Goal: Task Accomplishment & Management: Complete application form

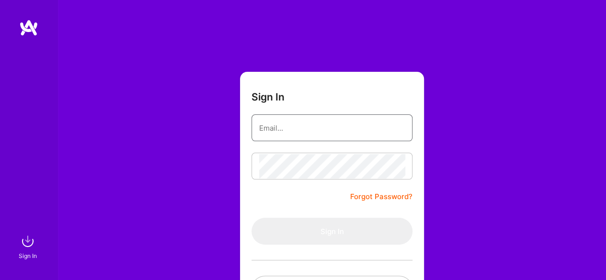
click at [288, 129] on input "email" at bounding box center [332, 128] width 146 height 24
type input "[EMAIL_ADDRESS][DOMAIN_NAME]"
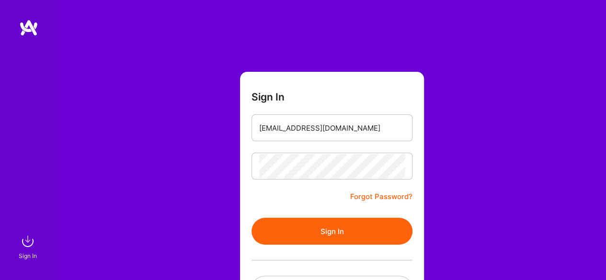
click at [336, 233] on button "Sign In" at bounding box center [332, 231] width 161 height 27
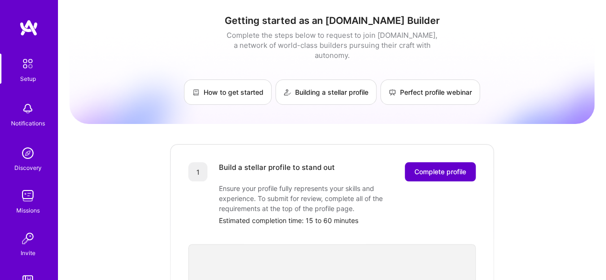
click at [431, 167] on span "Complete profile" at bounding box center [440, 172] width 52 height 10
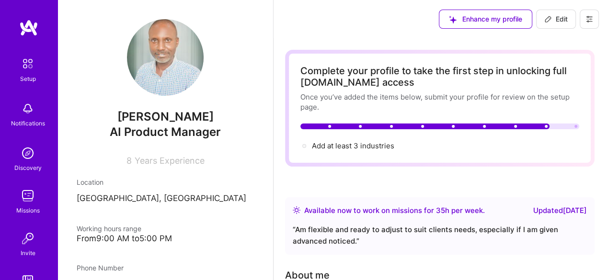
click at [567, 130] on div "Complete your profile to take the first step in unlocking full [DOMAIN_NAME] ac…" at bounding box center [439, 108] width 279 height 86
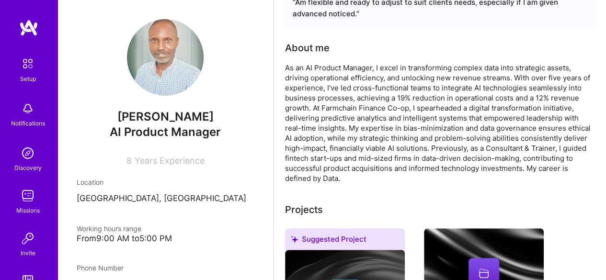
scroll to position [237, 0]
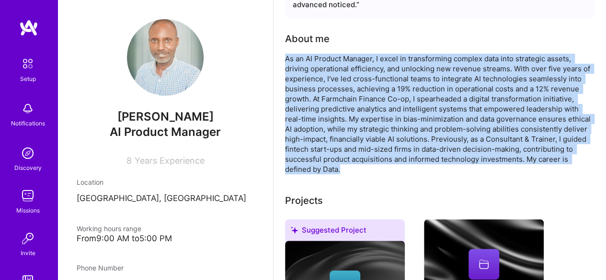
drag, startPoint x: 283, startPoint y: 59, endPoint x: 575, endPoint y: 171, distance: 313.5
copy div "As an AI Product Manager, I excel in transforming complex data into strategic a…"
click at [479, 170] on div "As an AI Product Manager, I excel in transforming complex data into strategic a…" at bounding box center [440, 114] width 310 height 121
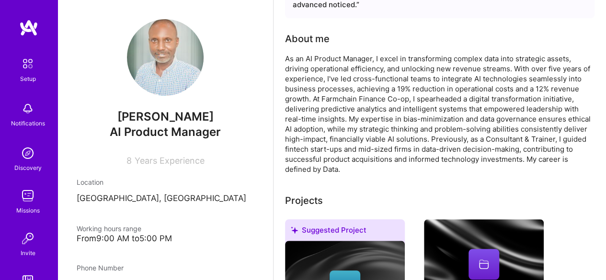
click at [344, 169] on div "As an AI Product Manager, I excel in transforming complex data into strategic a…" at bounding box center [440, 114] width 310 height 121
click at [341, 170] on div "As an AI Product Manager, I excel in transforming complex data into strategic a…" at bounding box center [440, 114] width 310 height 121
click at [568, 161] on div "As an AI Product Manager, I excel in transforming complex data into strategic a…" at bounding box center [440, 114] width 310 height 121
click at [568, 159] on div "As an AI Product Manager, I excel in transforming complex data into strategic a…" at bounding box center [440, 114] width 310 height 121
click at [344, 170] on div "As an AI Product Manager, I excel in transforming complex data into strategic a…" at bounding box center [440, 114] width 310 height 121
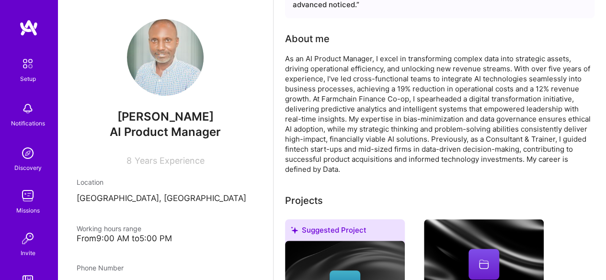
click at [311, 41] on div "About me" at bounding box center [307, 39] width 45 height 14
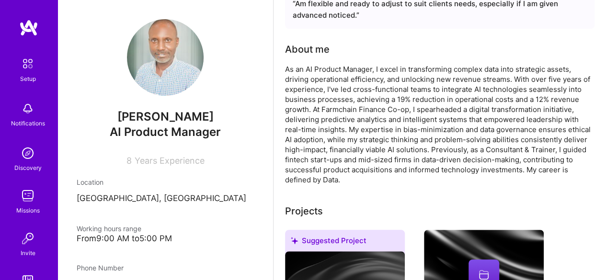
scroll to position [218, 0]
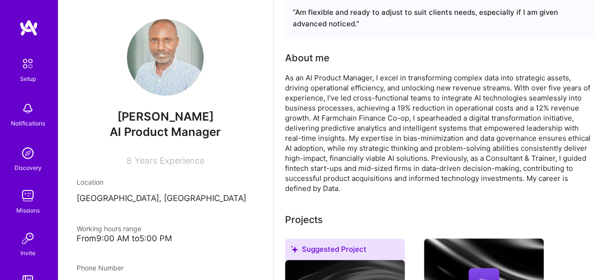
click at [313, 58] on div "About me" at bounding box center [307, 58] width 45 height 14
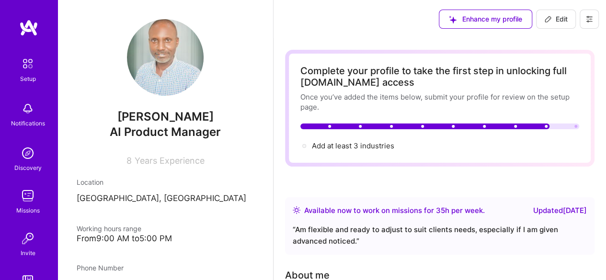
scroll to position [0, 0]
click at [559, 17] on span "Edit" at bounding box center [555, 19] width 23 height 10
select select "NG"
select select "Right Now"
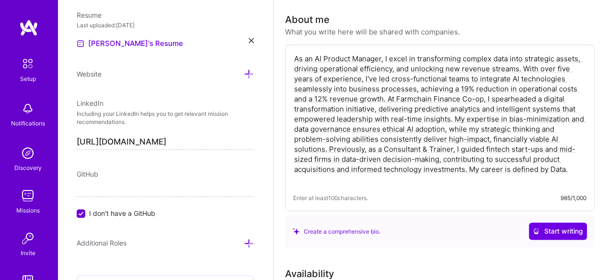
scroll to position [211, 0]
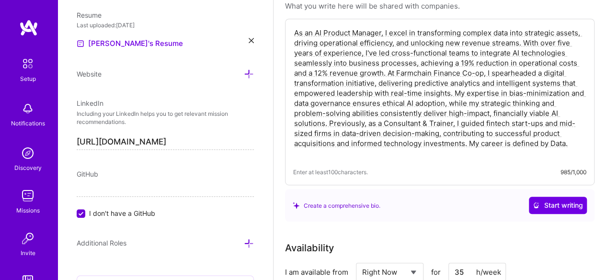
click at [568, 143] on textarea "As an AI Product Manager, I excel in transforming complex data into strategic a…" at bounding box center [439, 93] width 293 height 133
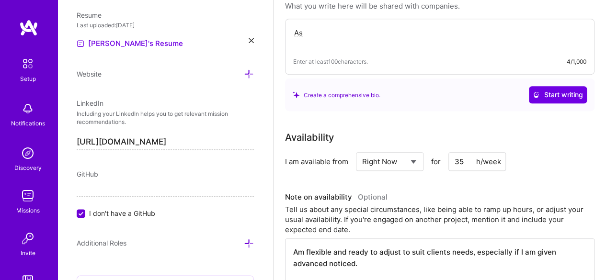
type textarea "A"
paste textarea "AI Product Manager with 5+ years of experience transforming complex data into s…"
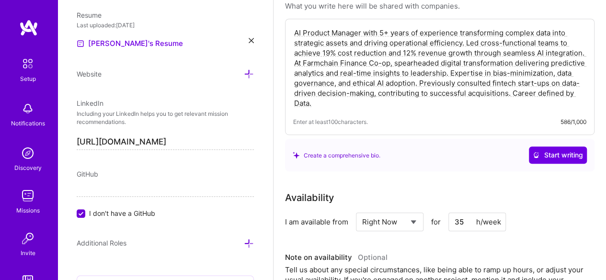
click at [301, 33] on textarea "AI Product Manager with 5+ years of experience transforming complex data into s…" at bounding box center [439, 68] width 293 height 82
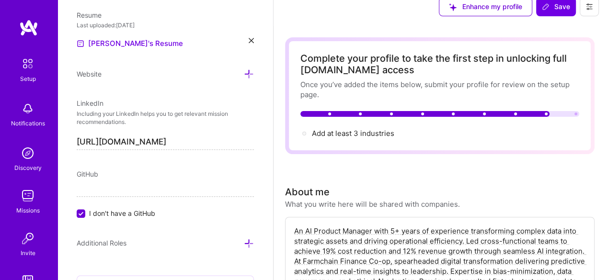
scroll to position [0, 0]
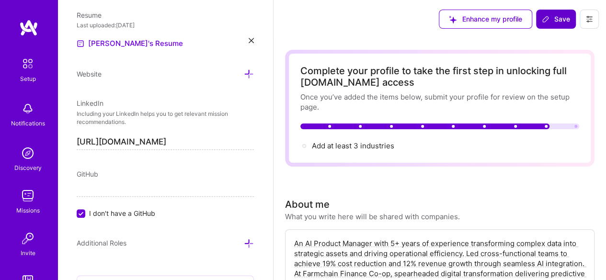
type textarea "An AI Product Manager with 5+ years of experience transforming complex data int…"
click at [561, 18] on span "Save" at bounding box center [556, 19] width 28 height 10
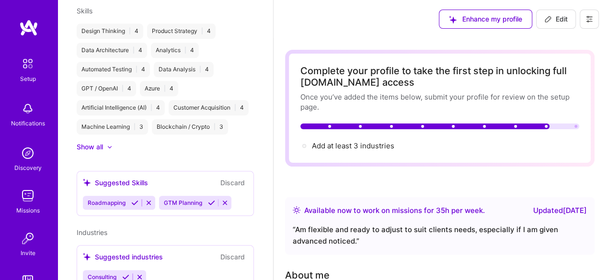
scroll to position [301, 0]
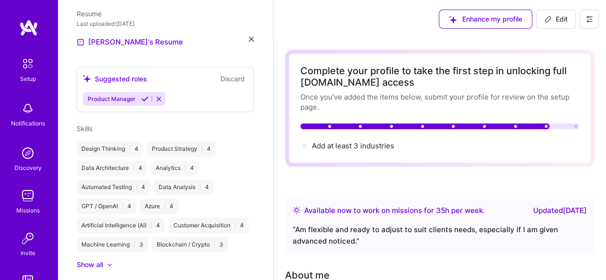
click at [575, 125] on div at bounding box center [575, 126] width 3 height 3
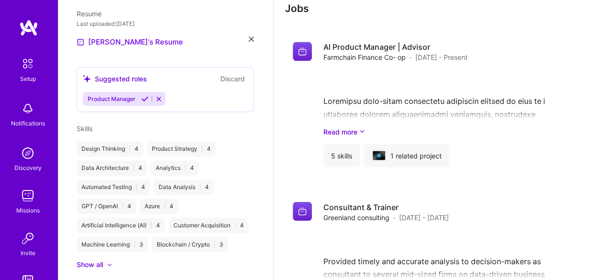
scroll to position [875, 0]
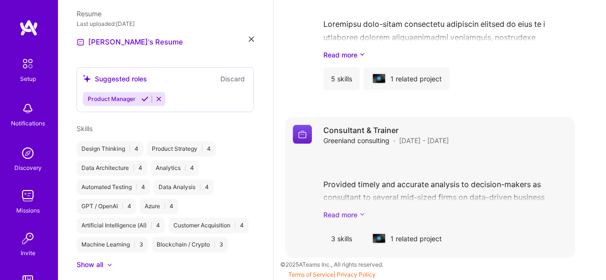
click at [361, 214] on icon at bounding box center [362, 214] width 6 height 10
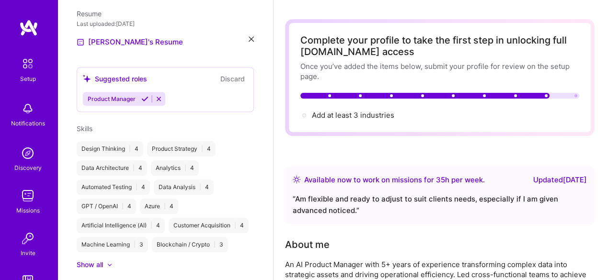
scroll to position [0, 0]
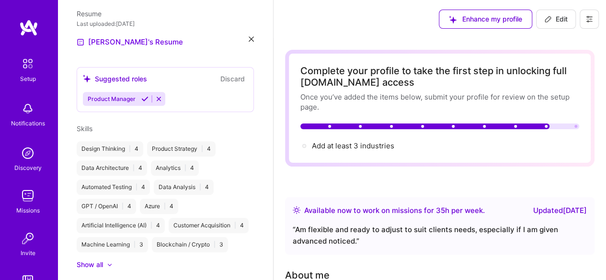
click at [159, 99] on icon at bounding box center [158, 98] width 7 height 7
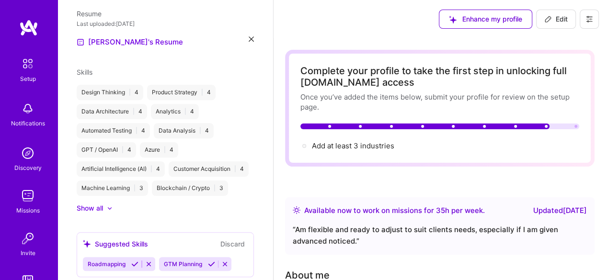
click at [111, 169] on div "Artificial Intelligence (AI) | 4" at bounding box center [121, 168] width 88 height 15
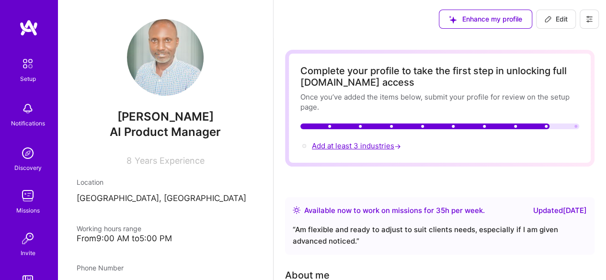
click at [354, 147] on span "Add at least 3 industries →" at bounding box center [357, 145] width 91 height 9
select select "NG"
select select "Right Now"
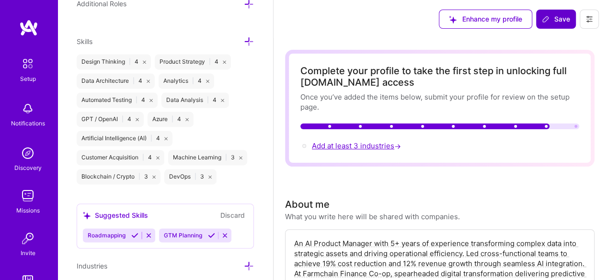
scroll to position [785, 0]
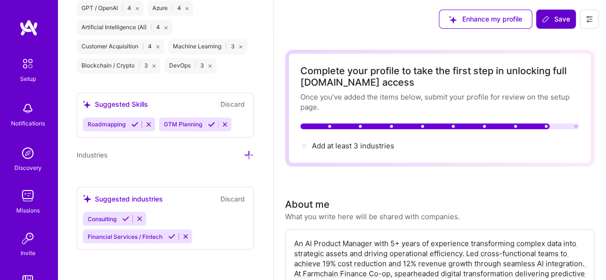
click at [186, 237] on icon at bounding box center [185, 236] width 7 height 7
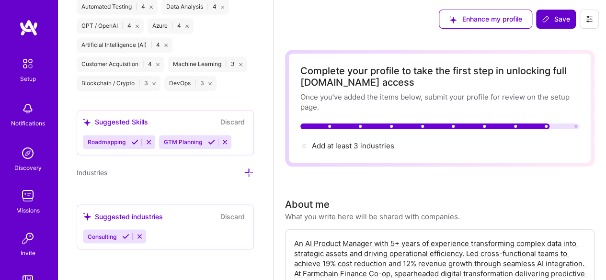
scroll to position [767, 0]
click at [186, 237] on div "Consulting" at bounding box center [165, 237] width 165 height 14
click at [244, 173] on icon at bounding box center [249, 173] width 10 height 10
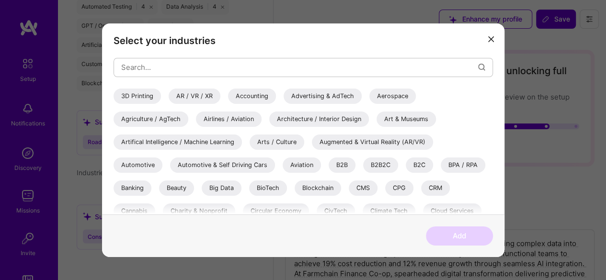
click at [153, 143] on div "Artifical Intelligence / Machine Learning" at bounding box center [178, 141] width 128 height 15
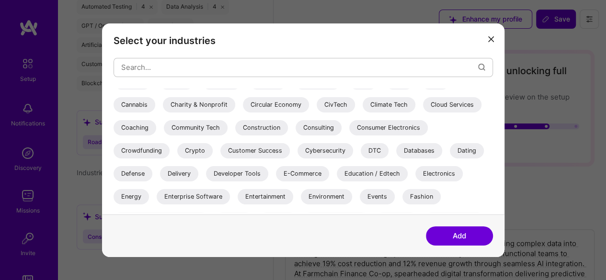
scroll to position [110, 0]
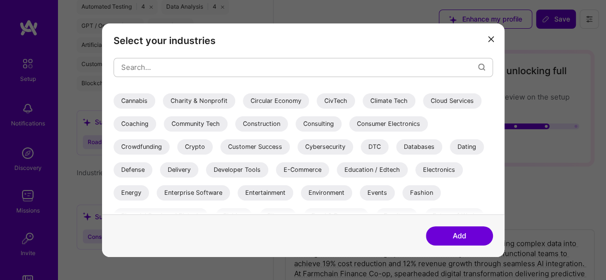
click at [301, 170] on div "E-Commerce" at bounding box center [302, 169] width 53 height 15
click at [445, 240] on button "Add" at bounding box center [459, 236] width 67 height 19
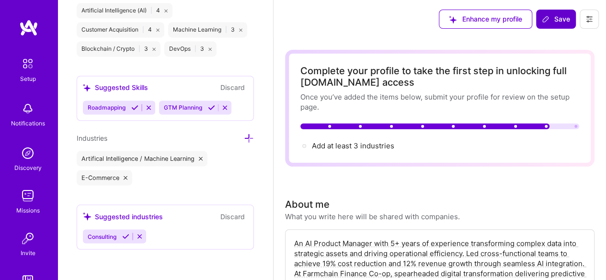
scroll to position [802, 0]
click at [119, 236] on div "Consulting" at bounding box center [101, 237] width 36 height 14
click at [141, 237] on icon at bounding box center [139, 236] width 7 height 7
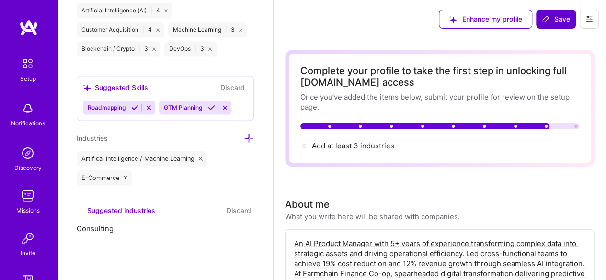
scroll to position [746, 0]
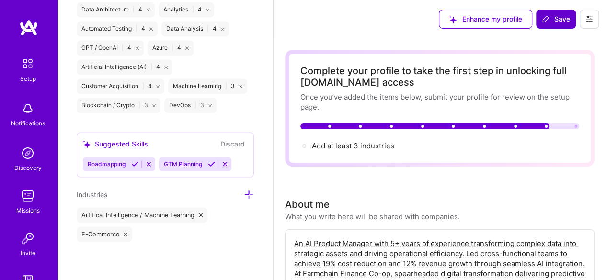
click at [244, 194] on icon at bounding box center [249, 195] width 10 height 10
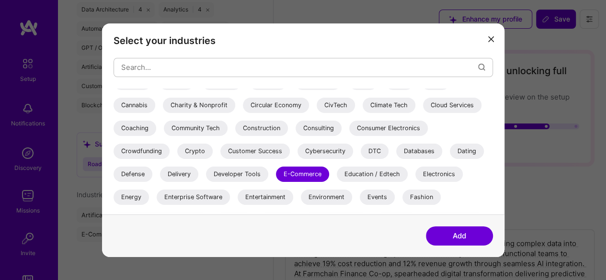
scroll to position [110, 0]
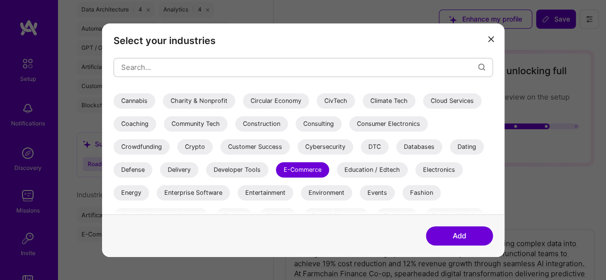
click at [317, 124] on div "Consulting" at bounding box center [319, 123] width 46 height 15
click at [457, 232] on button "Add" at bounding box center [459, 236] width 67 height 19
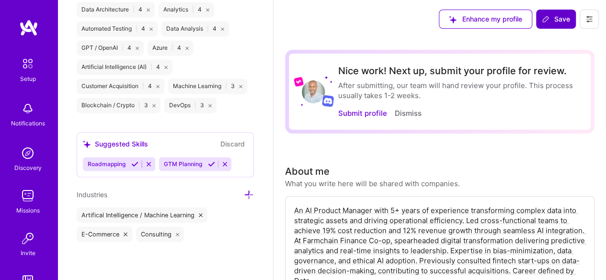
click at [551, 35] on div "Enhance my profile Save" at bounding box center [519, 19] width 174 height 38
click at [549, 18] on icon at bounding box center [546, 19] width 8 height 8
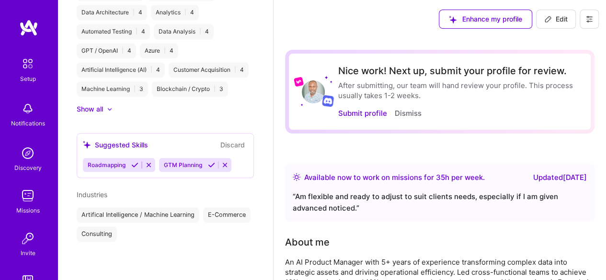
scroll to position [418, 0]
click at [360, 113] on button "Submit profile" at bounding box center [362, 113] width 49 height 10
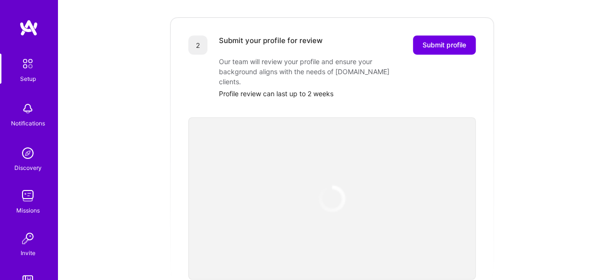
scroll to position [224, 0]
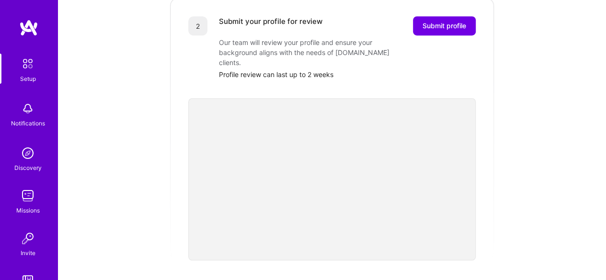
click at [445, 5] on div "2 Submit your profile for review Submit profile Our team will review your profi…" at bounding box center [332, 129] width 326 height 264
click at [439, 21] on span "Submit profile" at bounding box center [445, 26] width 44 height 10
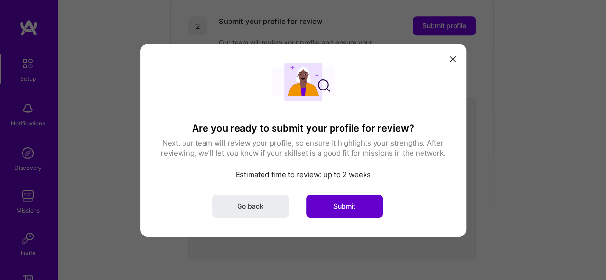
click at [345, 205] on span "Submit" at bounding box center [344, 206] width 22 height 10
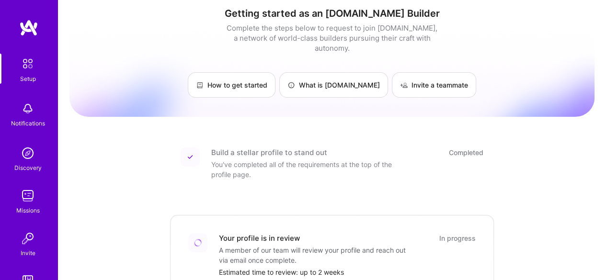
scroll to position [0, 0]
